Goal: Transaction & Acquisition: Download file/media

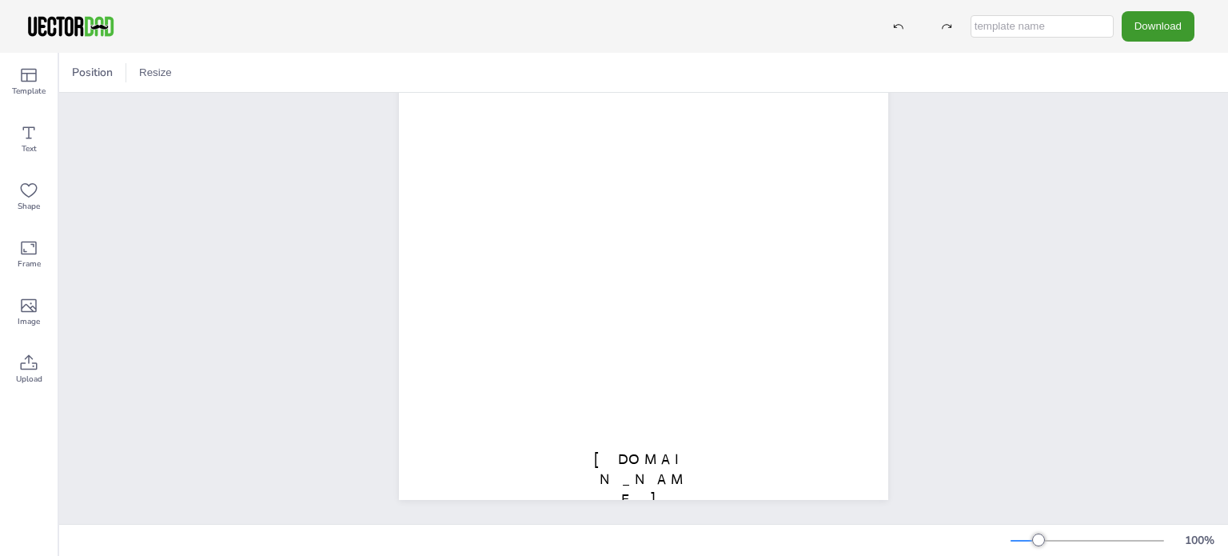
scroll to position [261, 0]
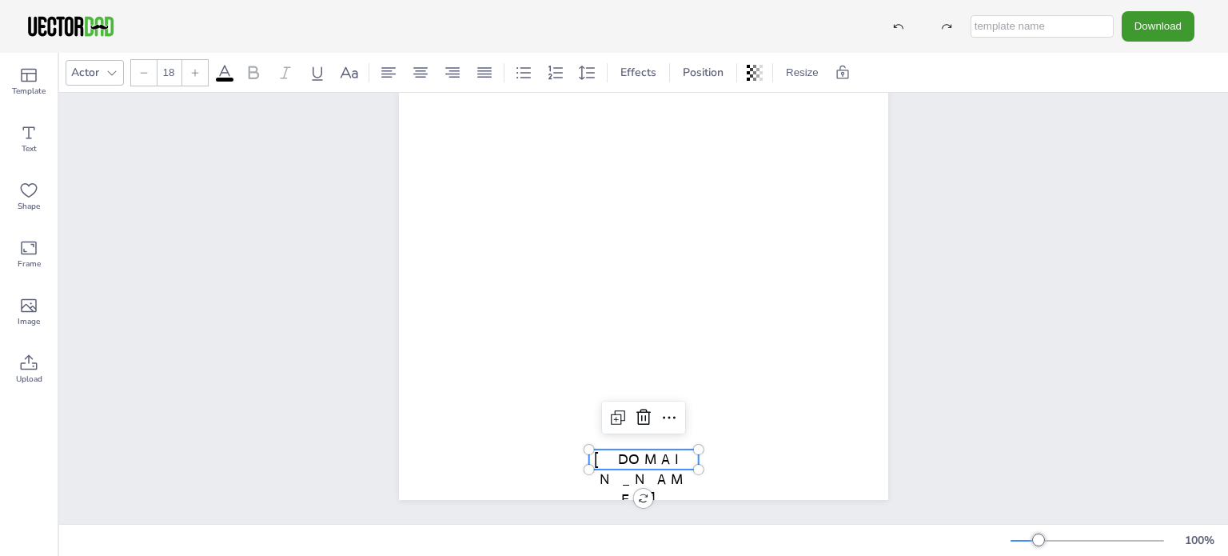
click at [647, 450] on span "[DOMAIN_NAME]" at bounding box center [643, 479] width 99 height 58
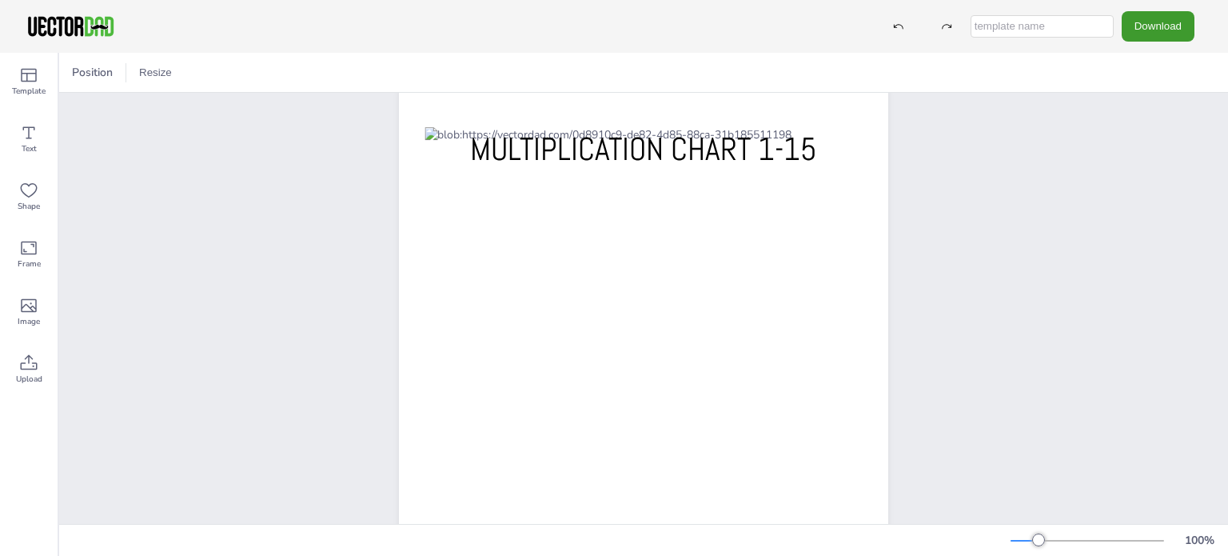
scroll to position [0, 0]
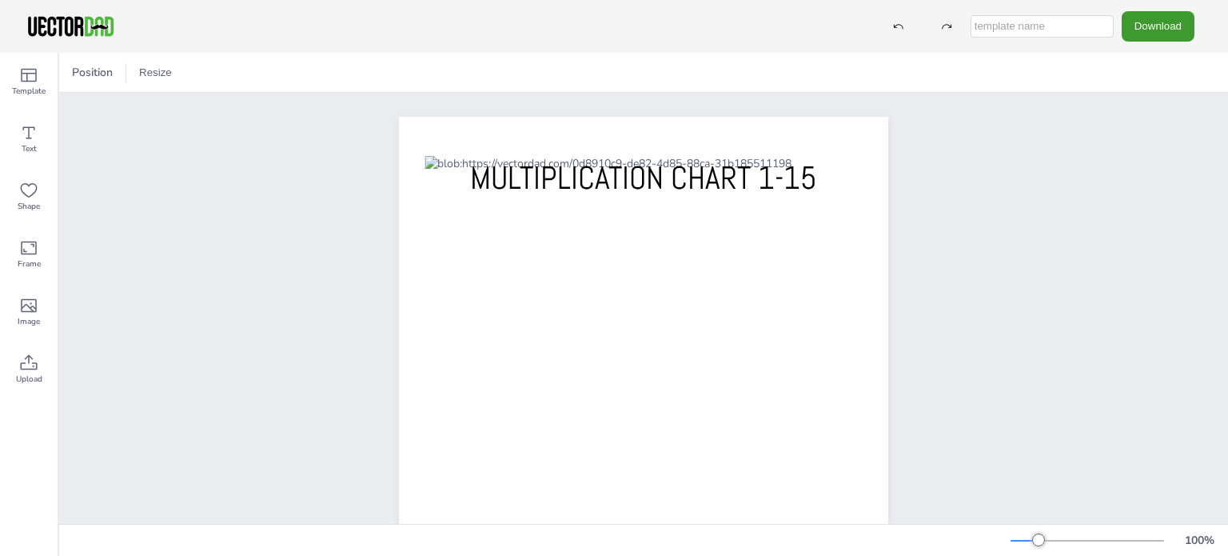
click at [1061, 204] on div "MULTIPLICATION CHART 1-15" at bounding box center [643, 433] width 1169 height 680
click at [1154, 25] on button "Download" at bounding box center [1157, 26] width 73 height 30
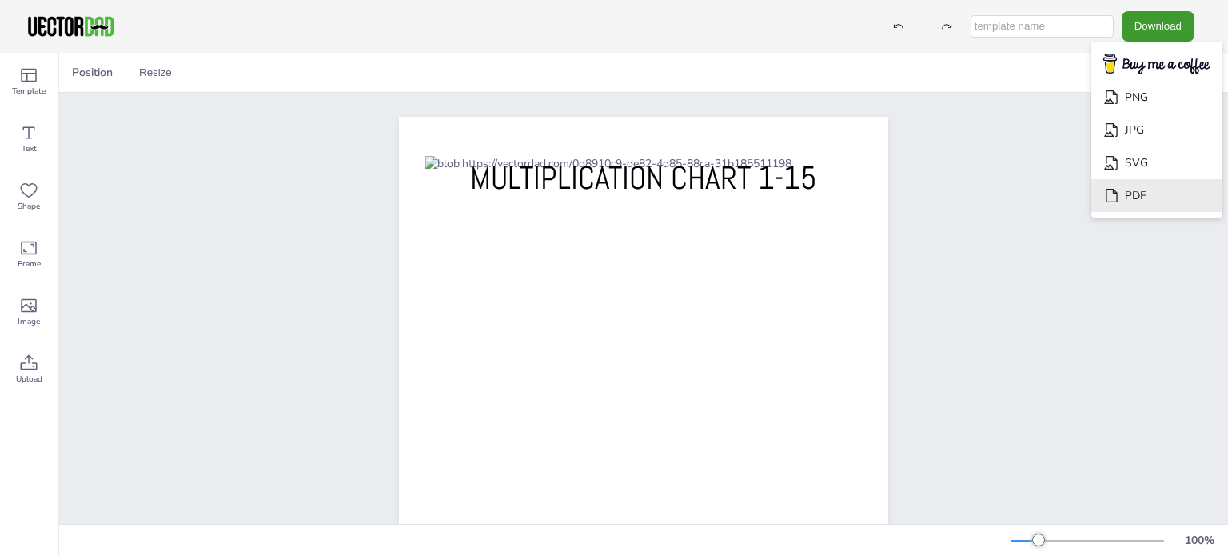
click at [1186, 197] on li "PDF" at bounding box center [1156, 195] width 131 height 33
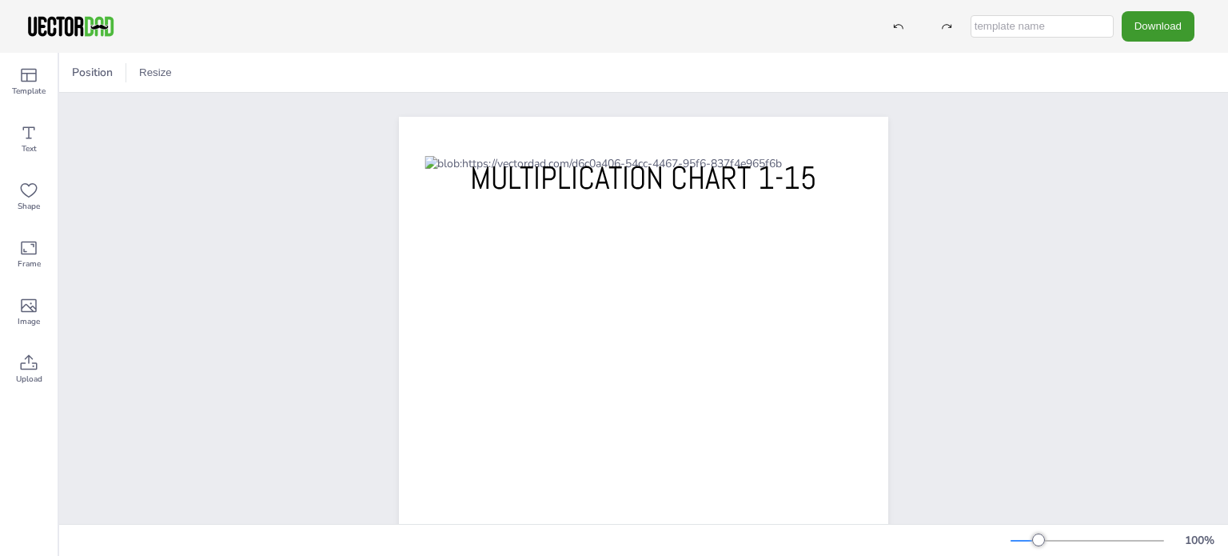
click at [100, 7] on div "Download" at bounding box center [614, 26] width 1228 height 53
click at [100, 25] on img at bounding box center [71, 26] width 90 height 24
